Goal: Task Accomplishment & Management: Manage account settings

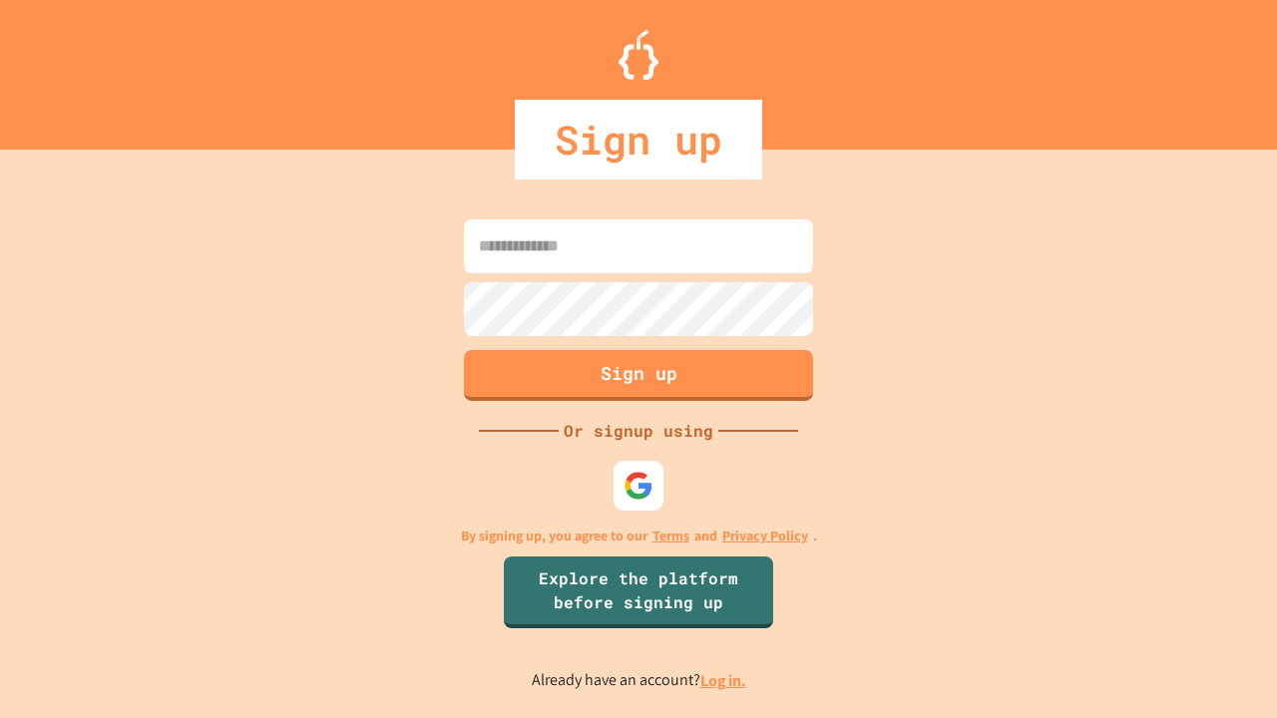
click at [724, 680] on link "Log in." at bounding box center [723, 680] width 46 height 21
